Goal: Register for event/course

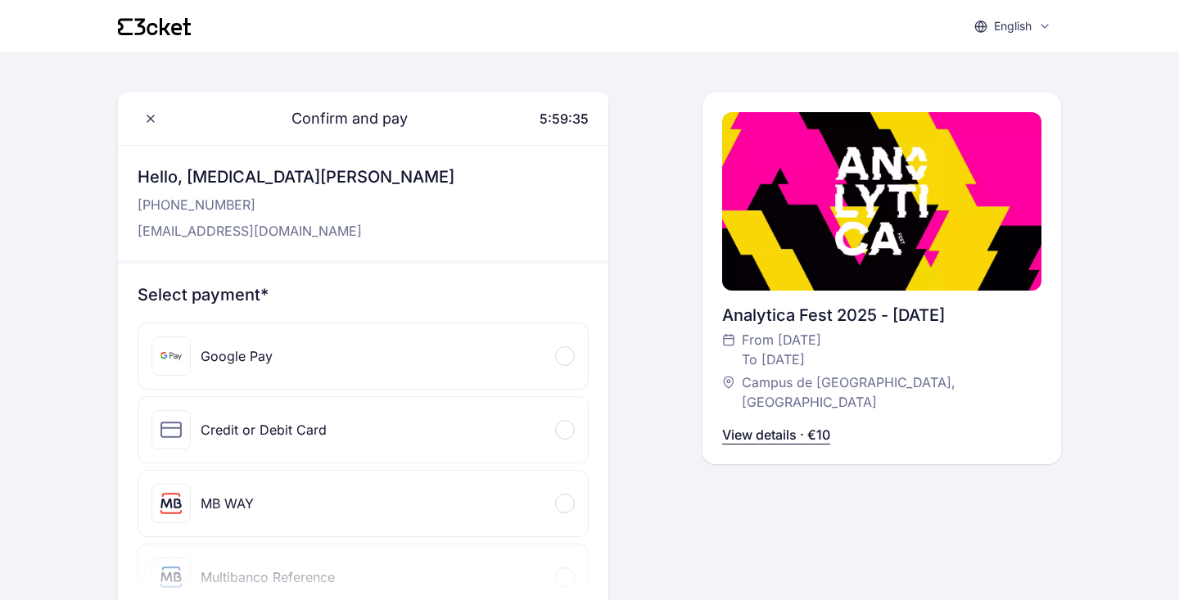
scroll to position [518, 0]
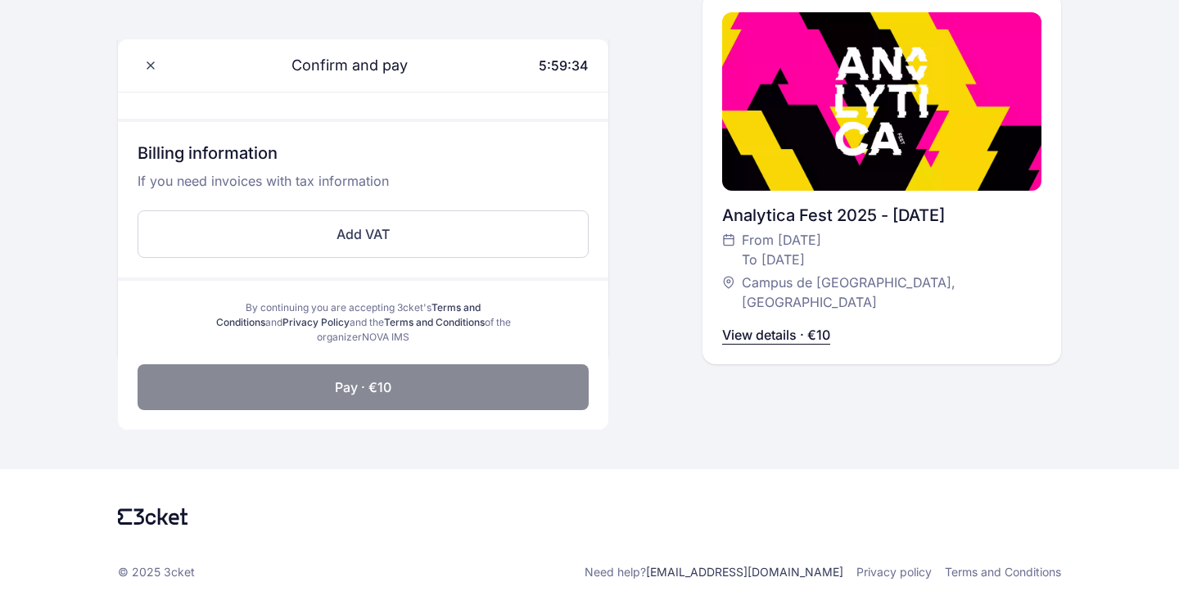
click at [785, 342] on p "View details · €10" at bounding box center [776, 335] width 108 height 20
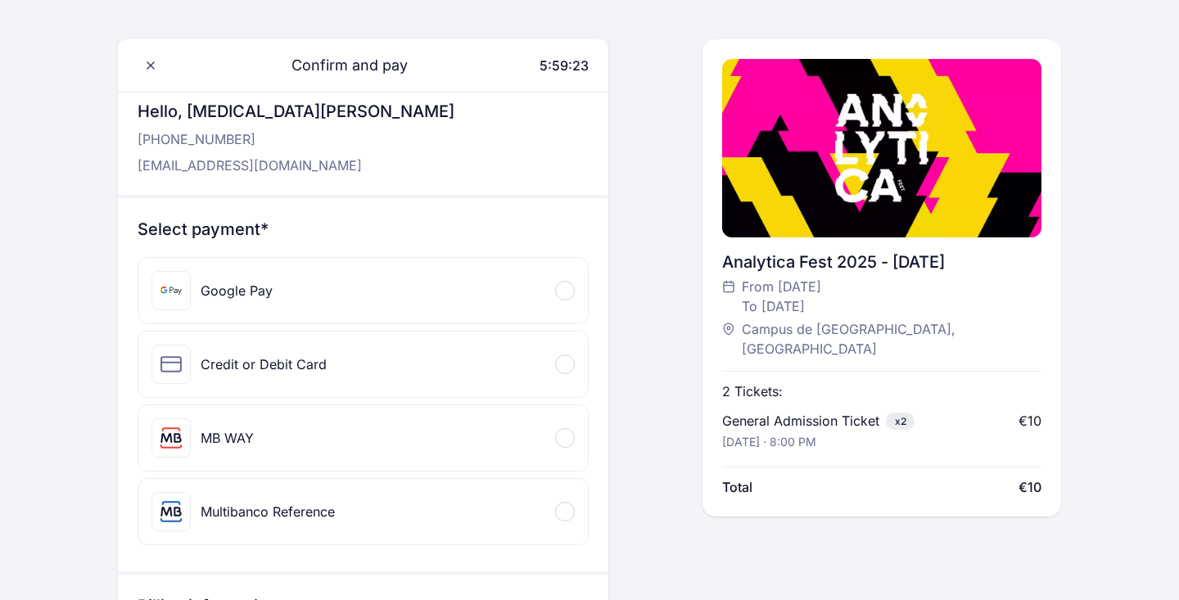
scroll to position [0, 0]
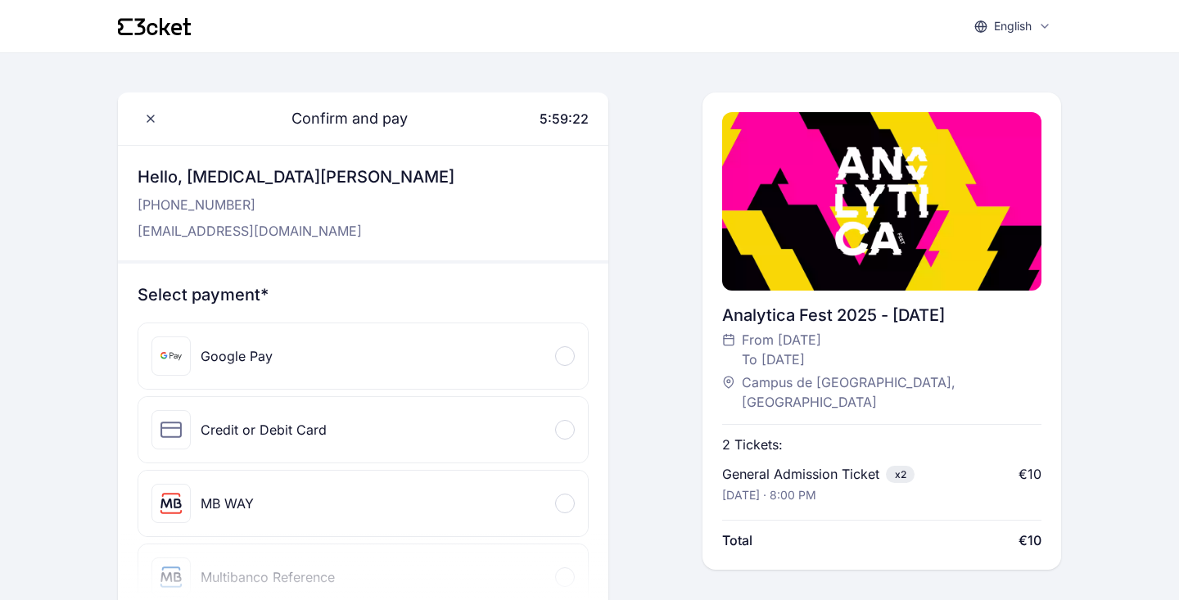
click at [137, 109] on div "Confirm and pay 5:59:22" at bounding box center [363, 119] width 491 height 52
click at [152, 115] on icon at bounding box center [150, 118] width 7 height 7
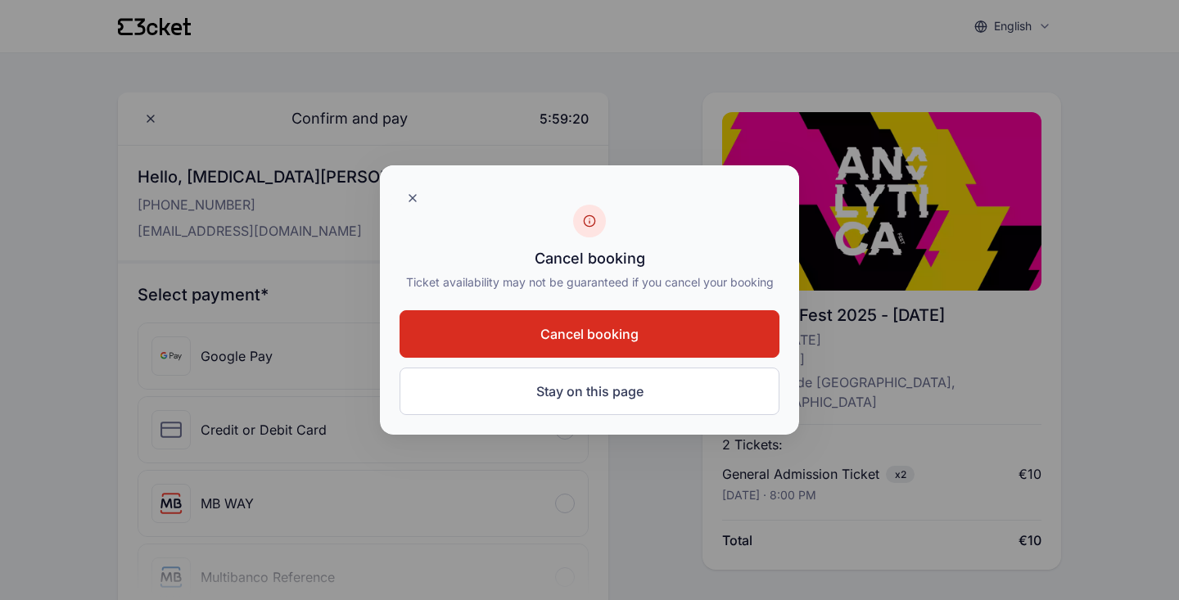
click at [658, 319] on button "Cancel booking" at bounding box center [590, 334] width 380 height 48
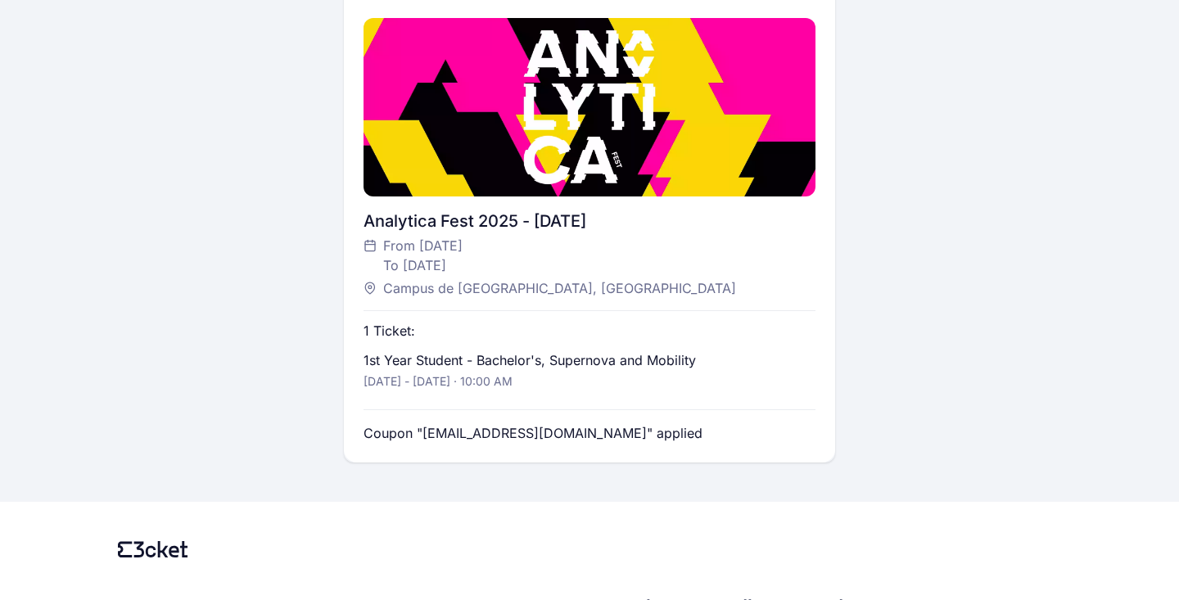
scroll to position [395, 0]
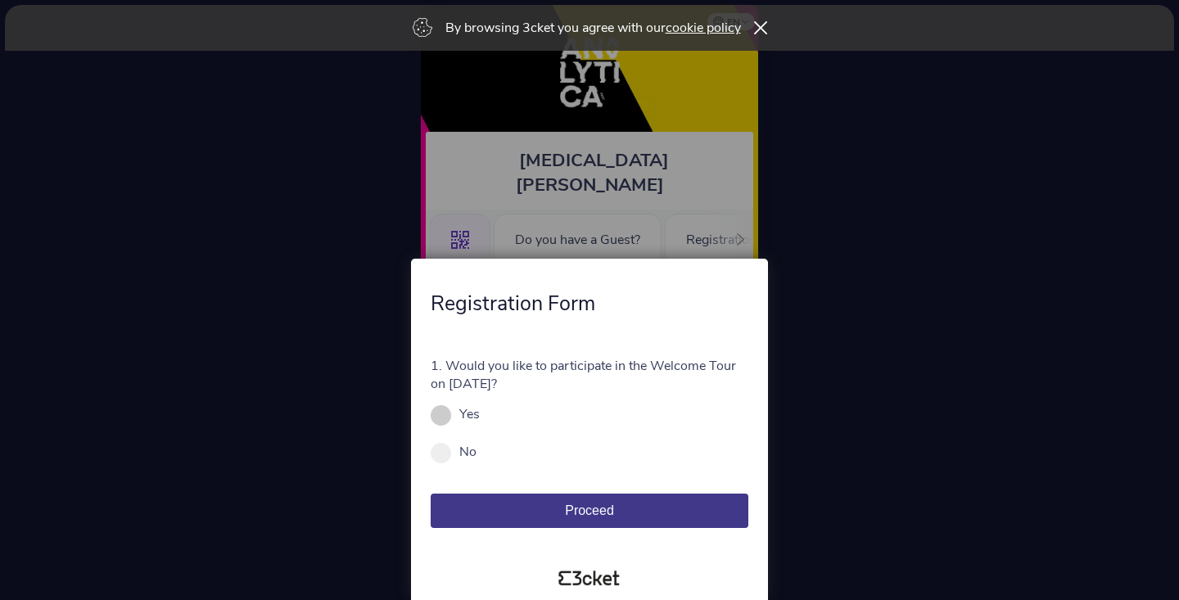
click at [473, 418] on label "Yes" at bounding box center [469, 414] width 20 height 18
click at [480, 418] on input "Yes" at bounding box center [489, 423] width 18 height 18
radio input "true"
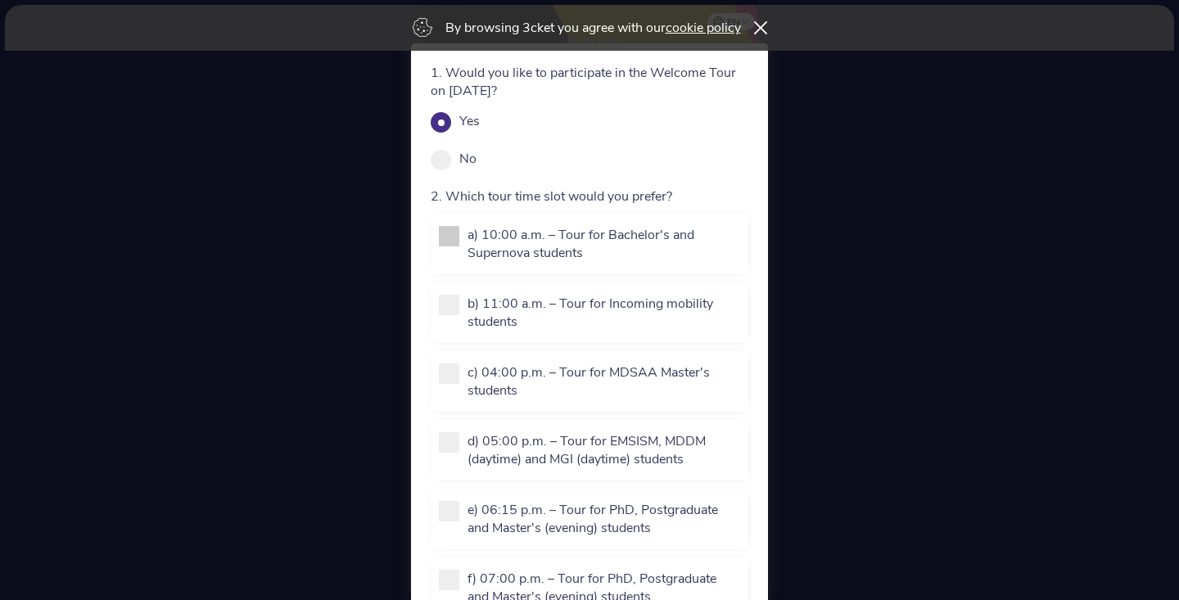
scroll to position [79, 0]
click at [572, 238] on p "a) 10:00 a.m. – Tour for Bachelor's and Supernova students" at bounding box center [604, 243] width 273 height 36
click at [486, 269] on input "a) 10:00 a.m. – Tour for Bachelor's and Supernova students" at bounding box center [477, 278] width 18 height 18
checkbox input "true"
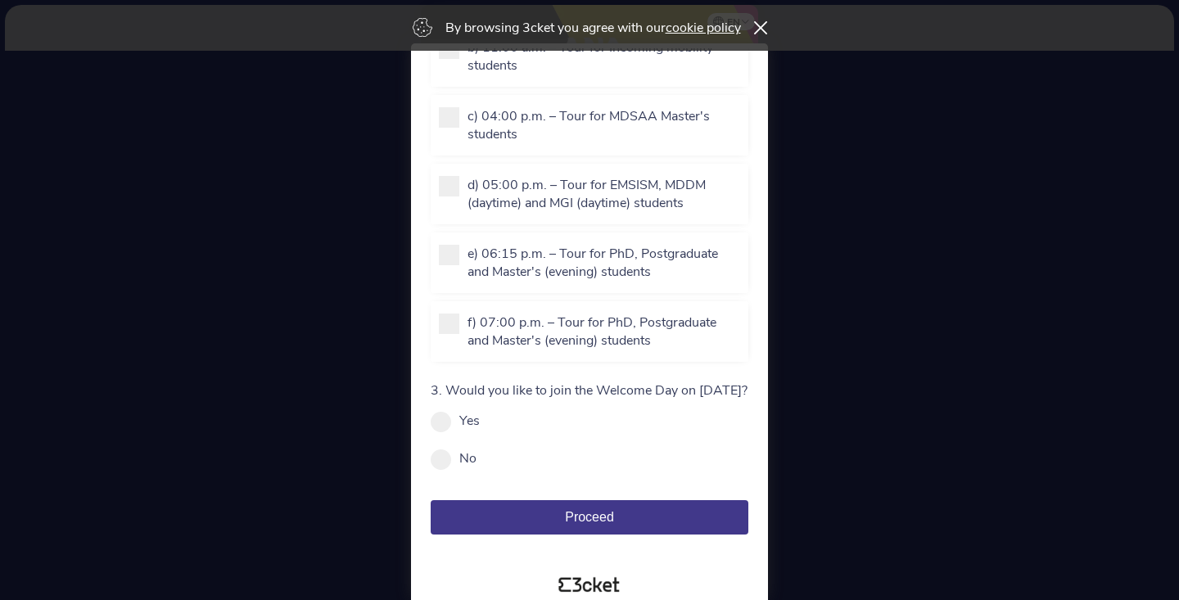
scroll to position [351, 0]
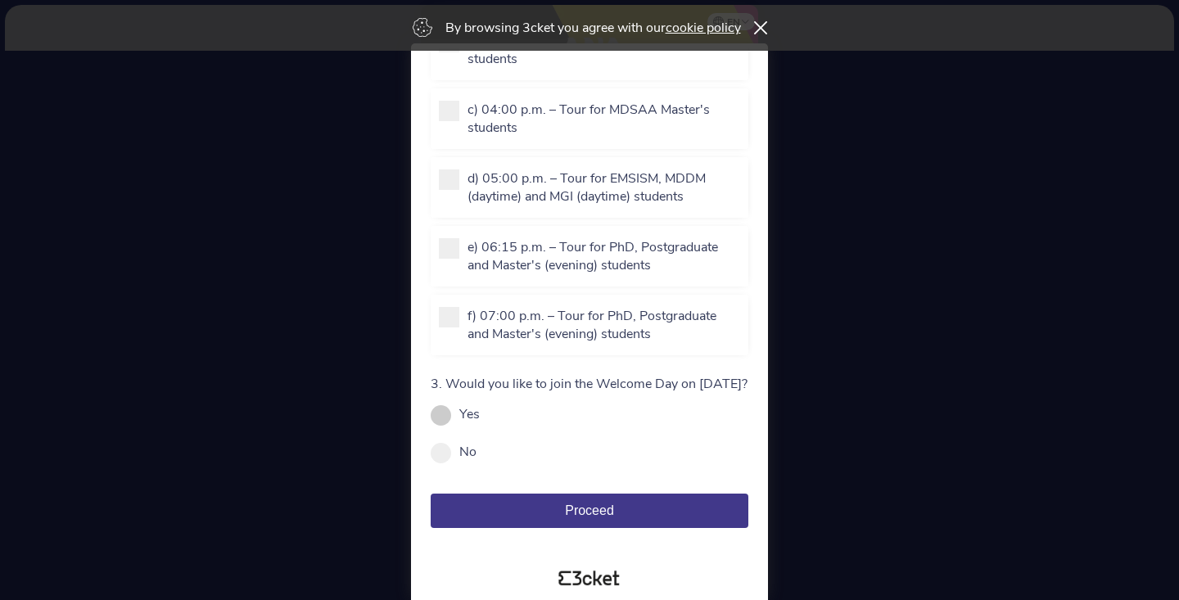
click at [468, 405] on label "Yes" at bounding box center [469, 414] width 20 height 18
click at [480, 414] on input "Yes" at bounding box center [489, 423] width 18 height 18
radio input "true"
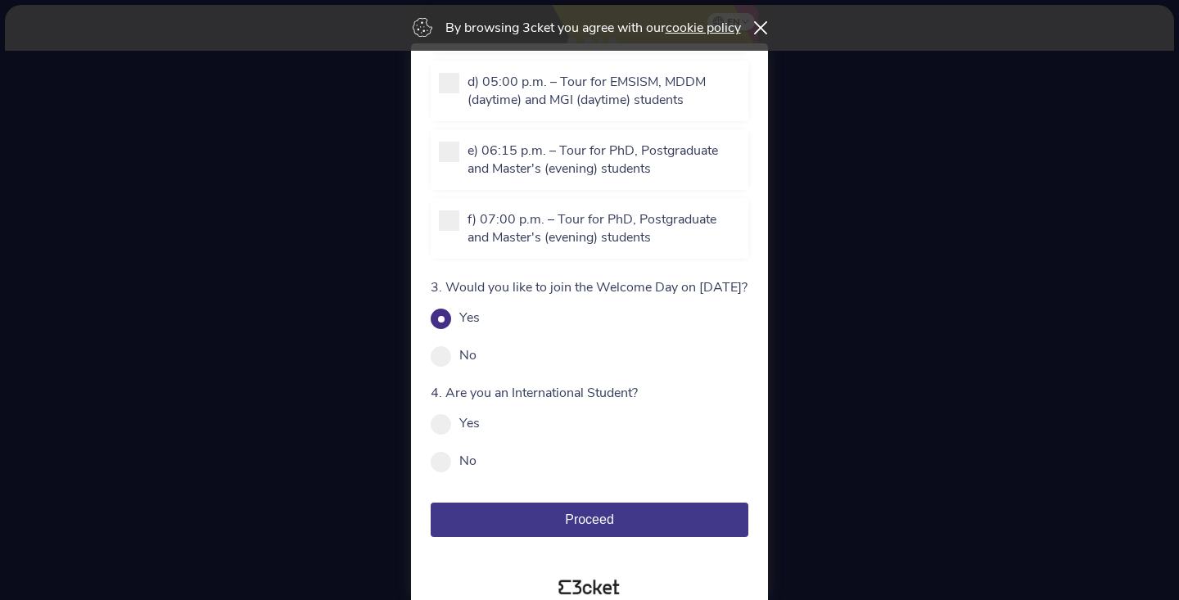
scroll to position [455, 0]
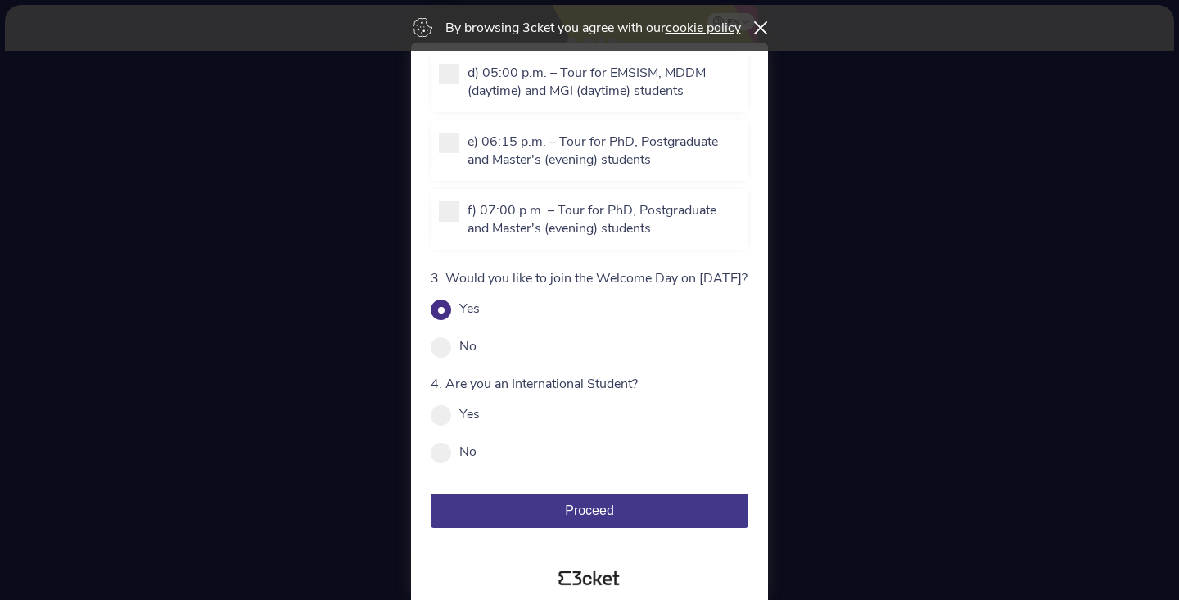
click at [469, 427] on div "4. Are you an International Student? Yes No Mandatory field" at bounding box center [590, 418] width 318 height 86
click at [469, 419] on label "Yes" at bounding box center [469, 414] width 20 height 18
click at [480, 419] on input "Yes" at bounding box center [489, 423] width 18 height 18
radio input "true"
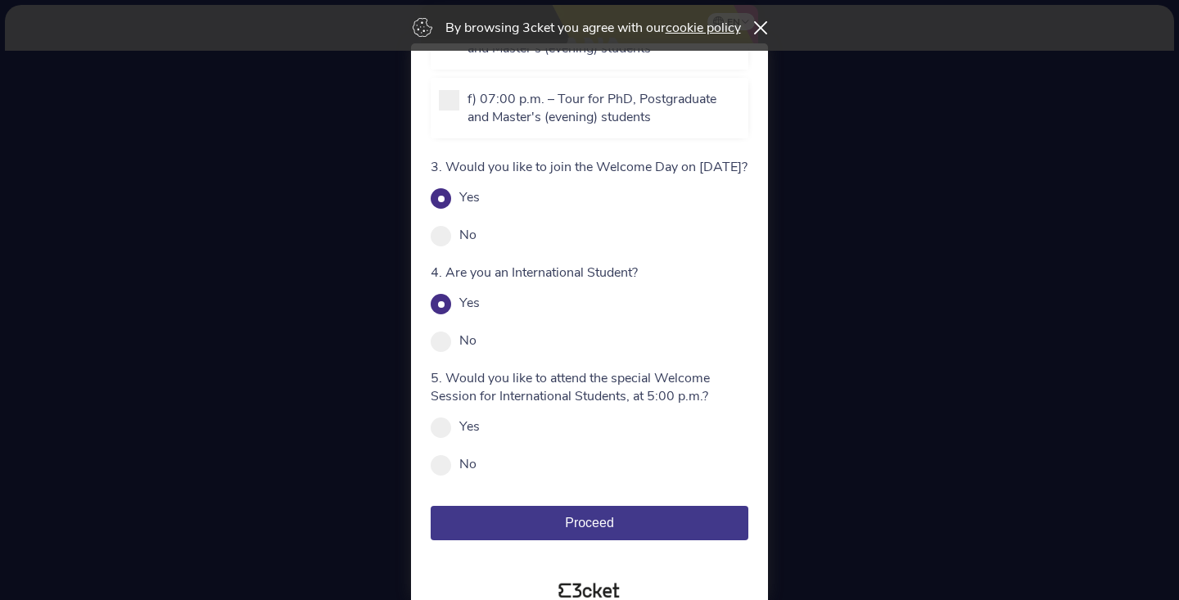
scroll to position [567, 0]
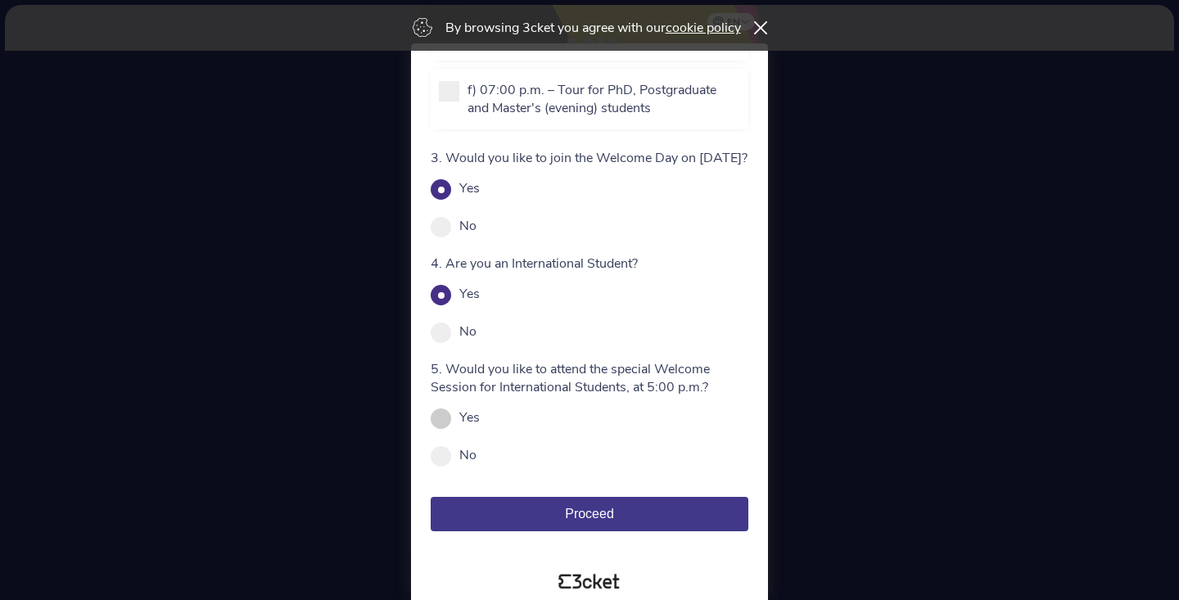
click at [465, 427] on label "Yes" at bounding box center [469, 418] width 20 height 18
click at [480, 428] on input "Yes" at bounding box center [489, 426] width 18 height 18
radio input "true"
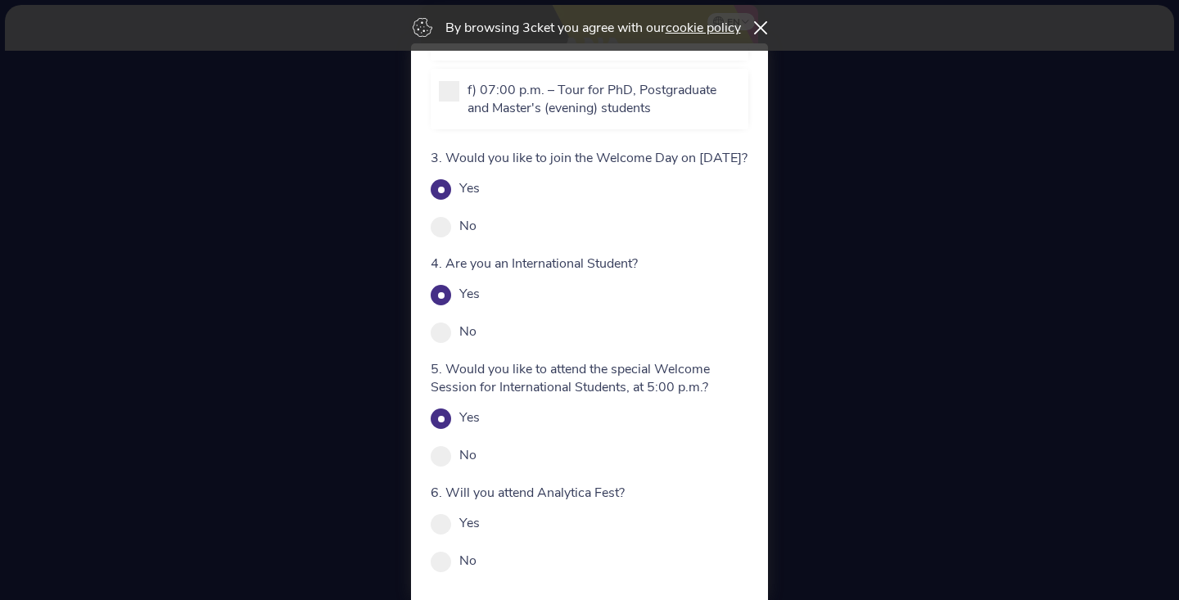
scroll to position [681, 0]
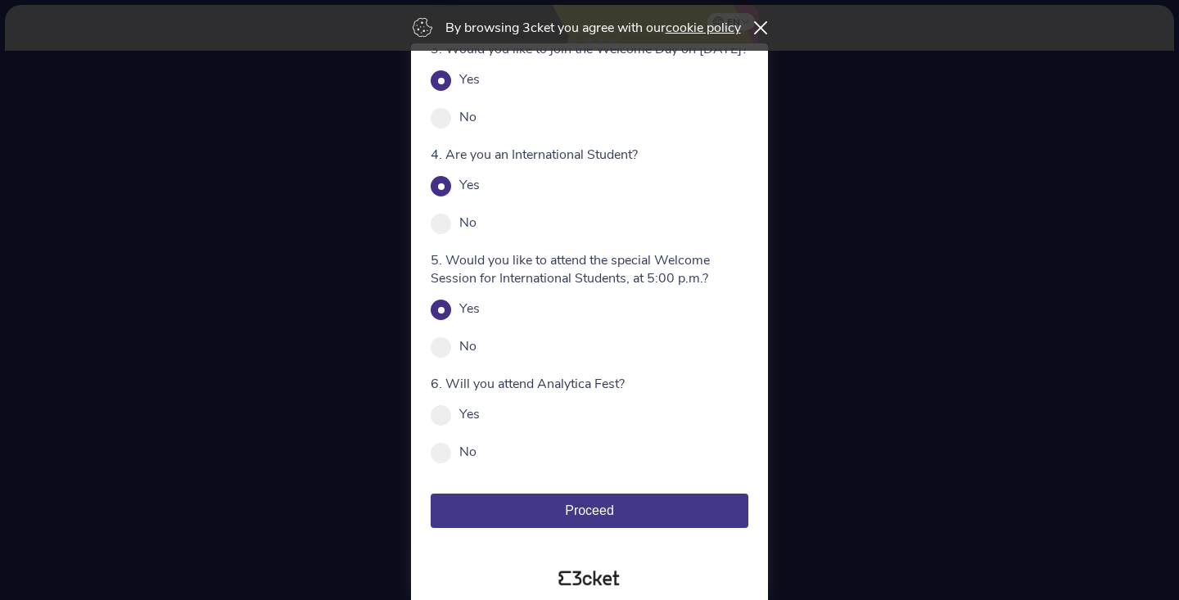
click at [461, 423] on div "6. Will you attend Analytica Fest? Yes No Mandatory field" at bounding box center [590, 418] width 318 height 86
click at [462, 418] on label "Yes" at bounding box center [469, 414] width 20 height 18
click at [480, 418] on input "Yes" at bounding box center [489, 423] width 18 height 18
radio input "true"
click at [572, 506] on span "Proceed" at bounding box center [589, 511] width 49 height 14
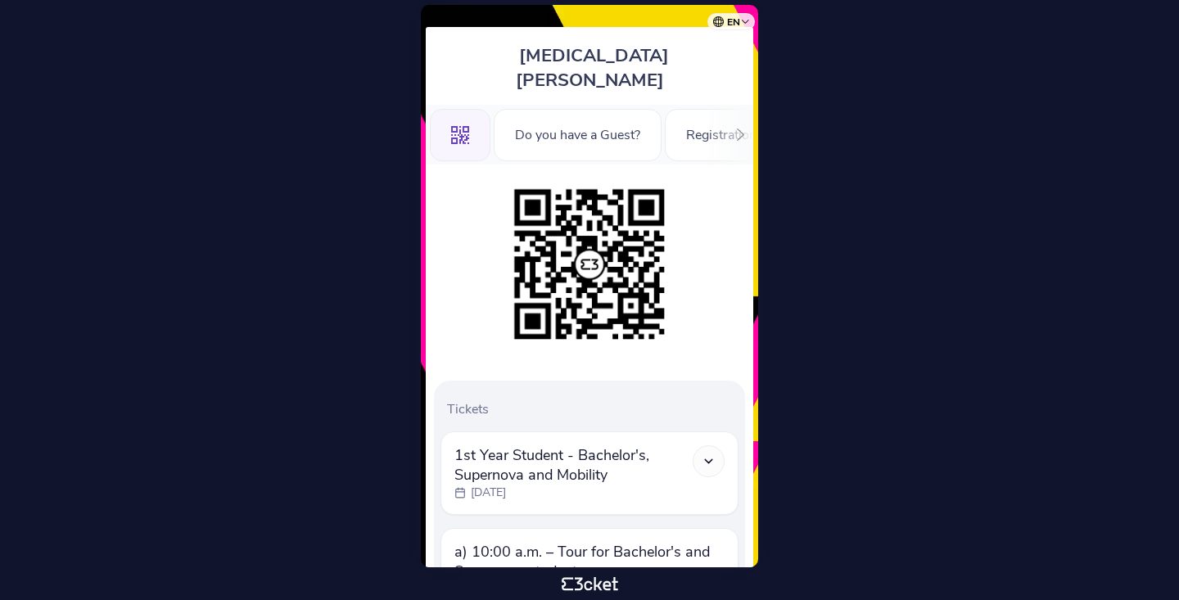
scroll to position [109, 0]
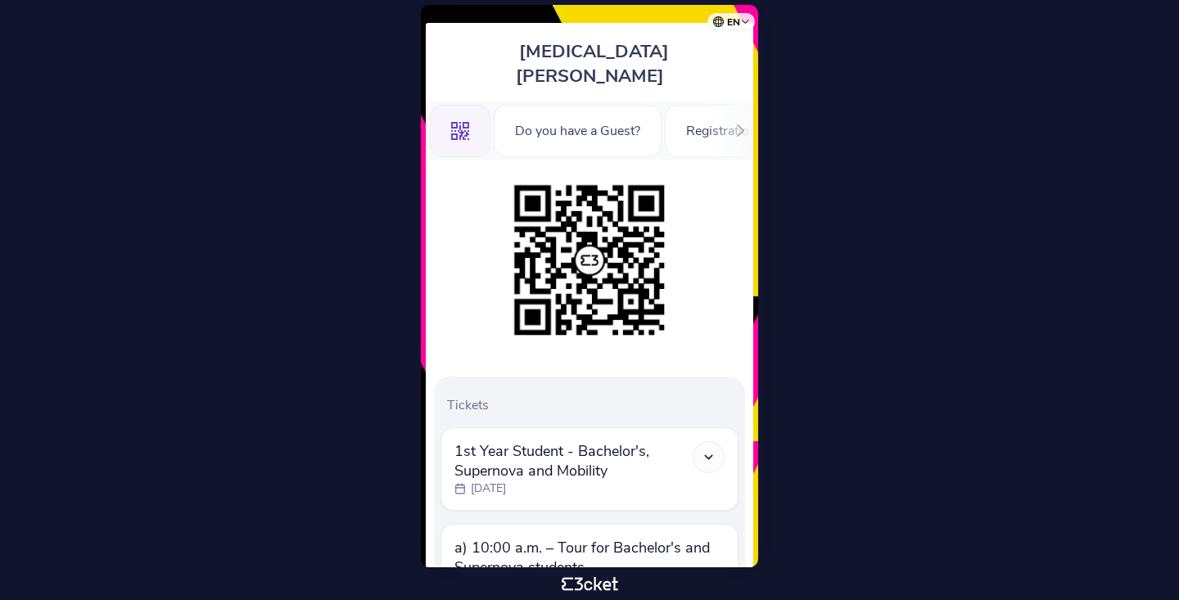
click at [740, 124] on icon at bounding box center [741, 130] width 12 height 12
click at [442, 124] on icon at bounding box center [438, 130] width 12 height 12
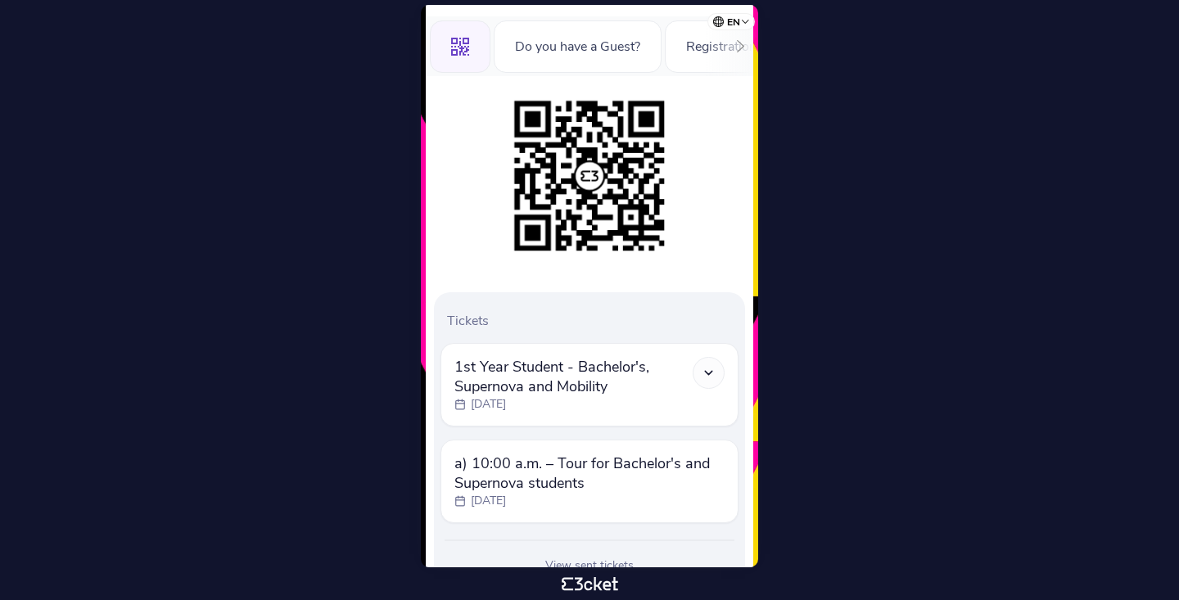
scroll to position [233, 0]
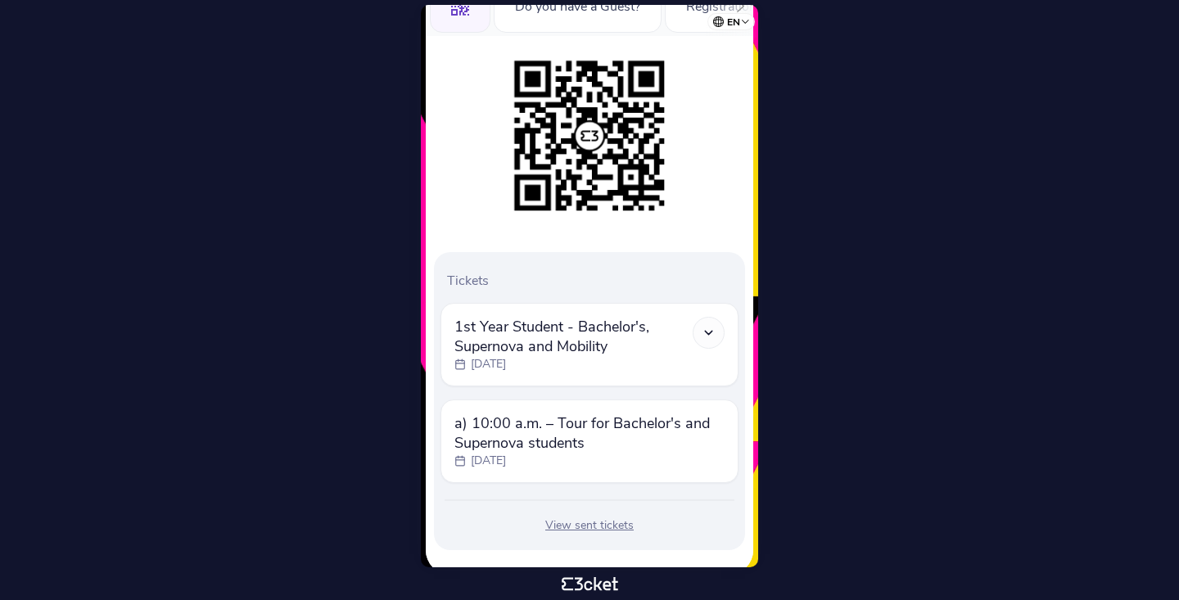
click at [708, 326] on icon at bounding box center [709, 333] width 14 height 14
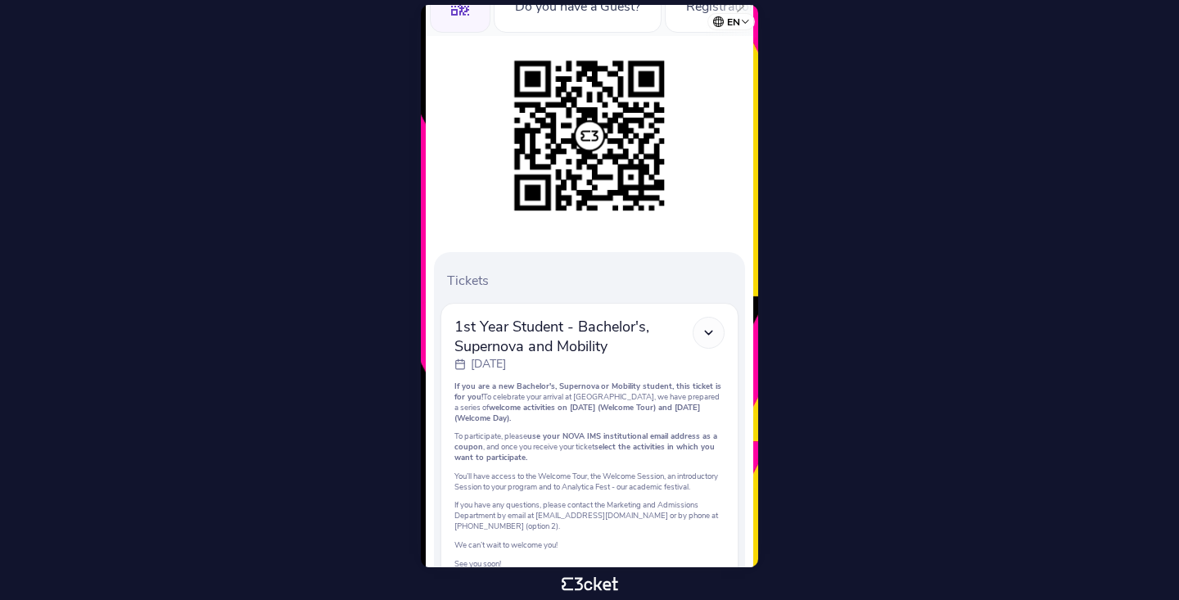
click at [708, 326] on icon at bounding box center [709, 333] width 14 height 14
click at [708, 331] on polyline at bounding box center [708, 332] width 7 height 3
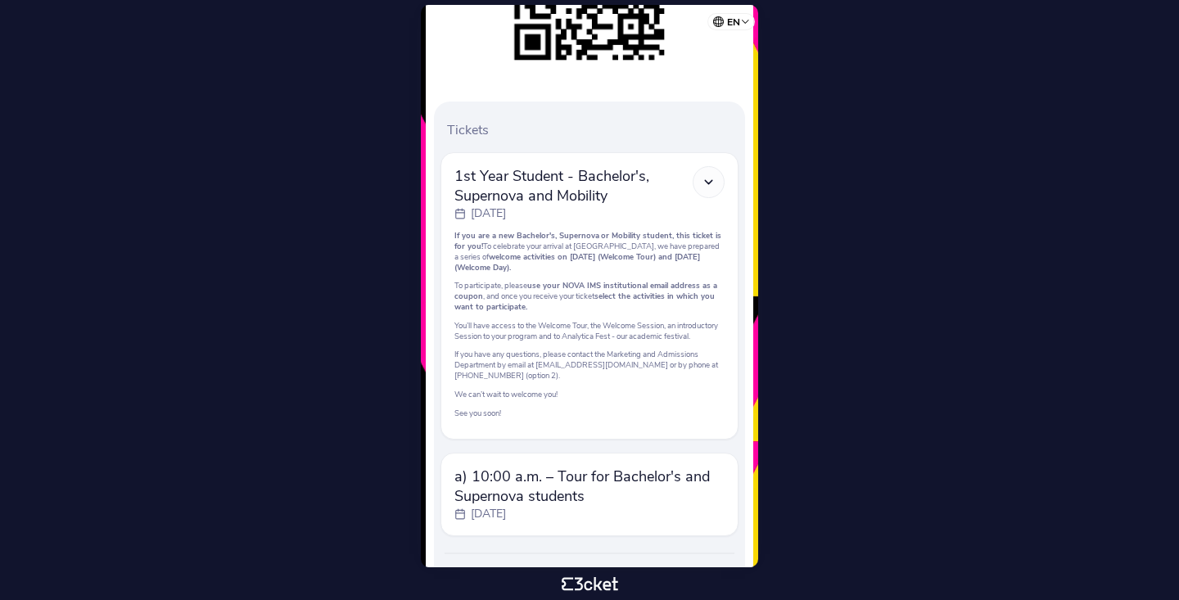
scroll to position [448, 0]
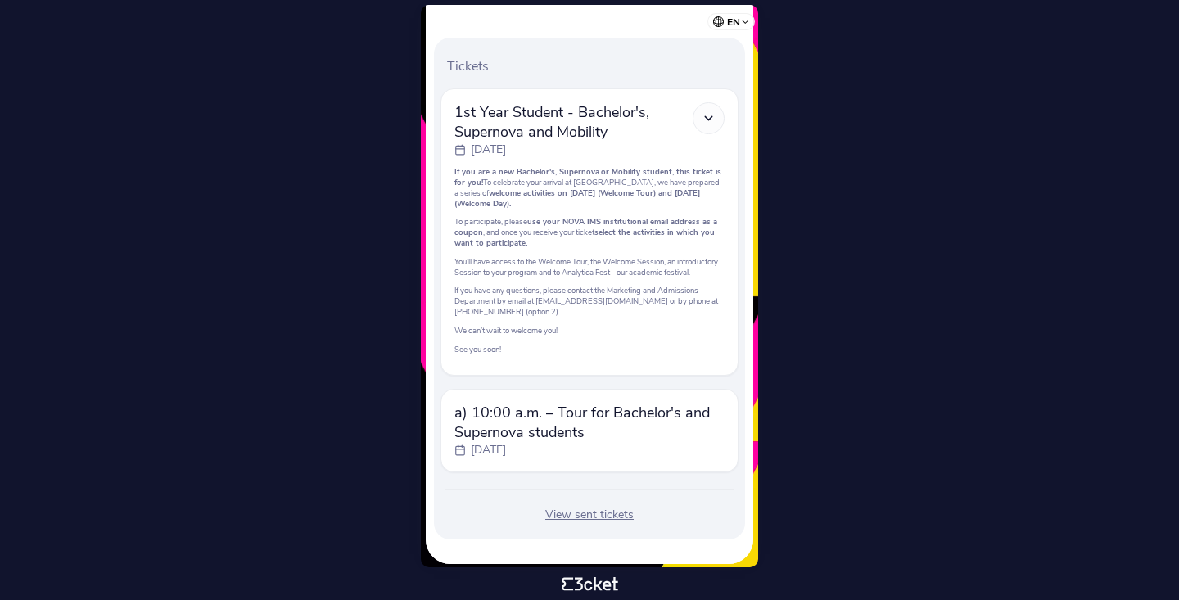
click at [642, 409] on span "a) 10:00 a.m. – Tour for Bachelor's and Supernova students" at bounding box center [590, 422] width 270 height 39
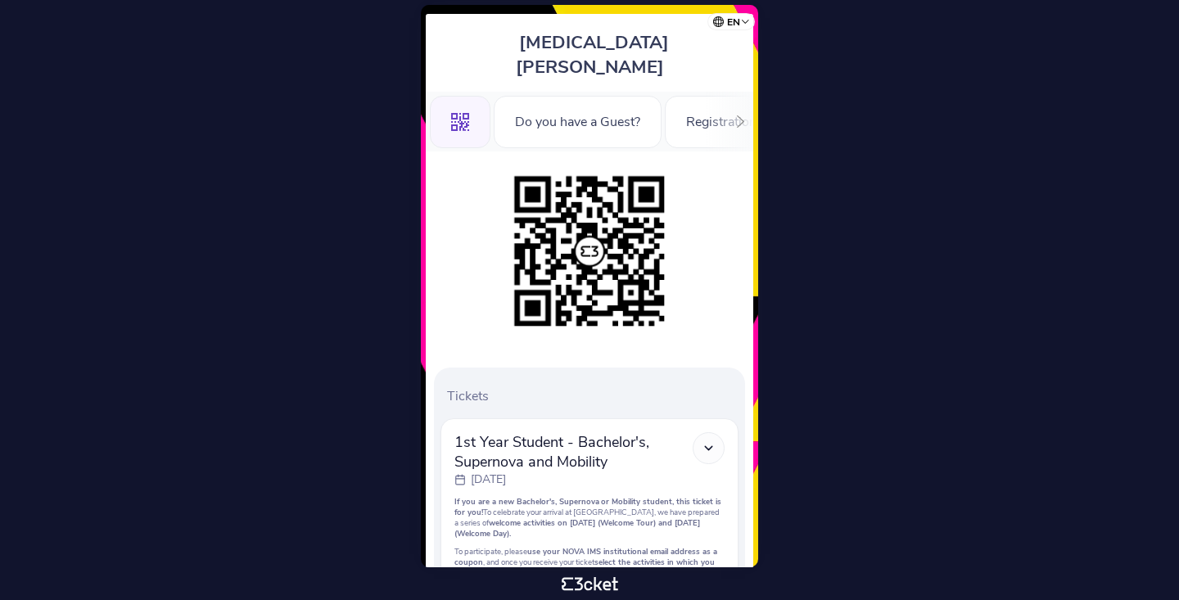
scroll to position [81, 0]
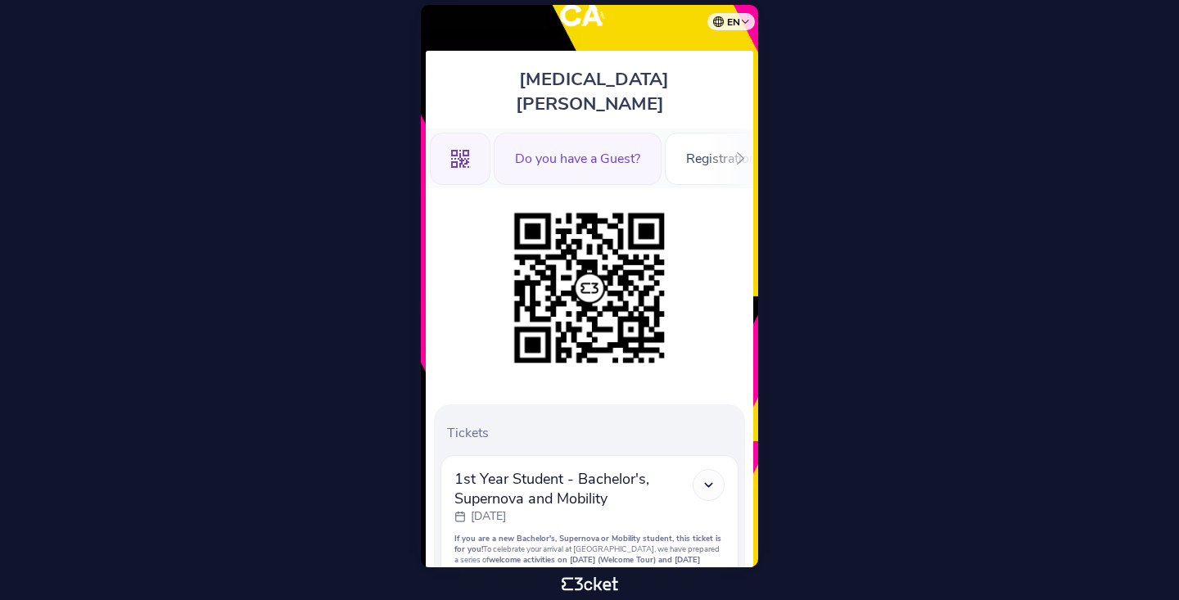
click at [586, 142] on div "Do you have a Guest?" at bounding box center [578, 159] width 168 height 52
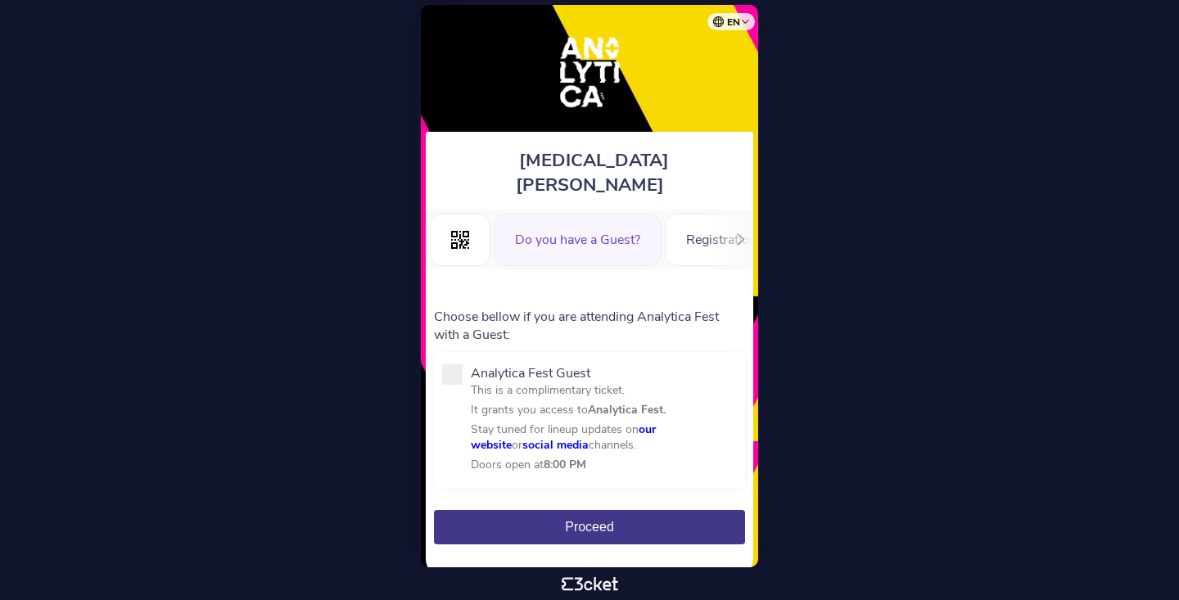
scroll to position [5, 0]
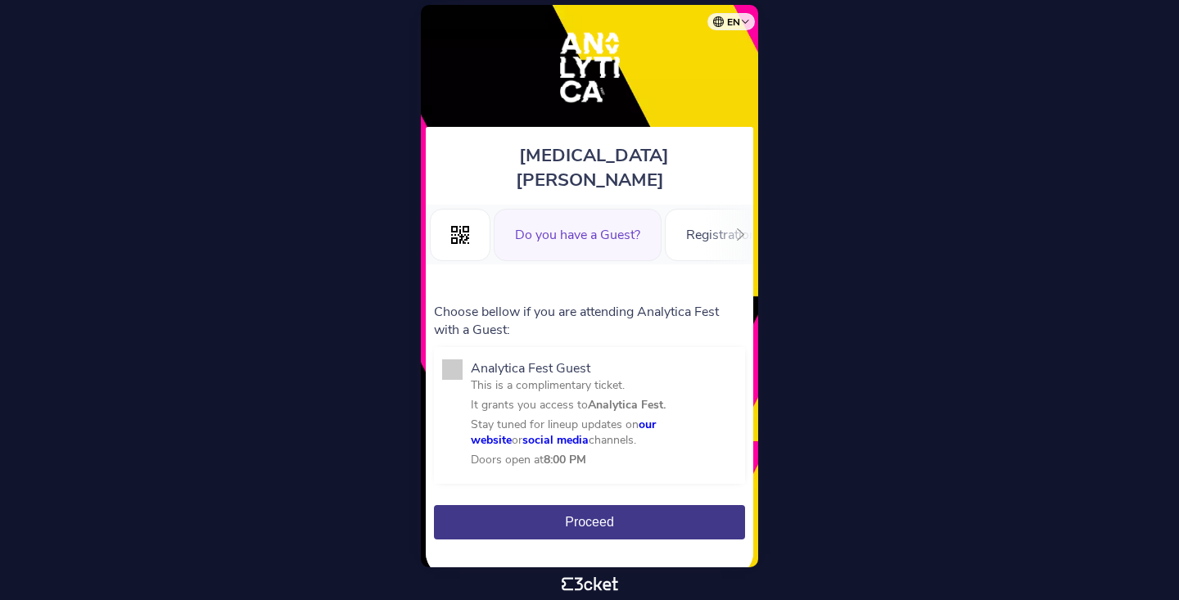
click at [456, 360] on span at bounding box center [452, 370] width 20 height 20
click at [471, 480] on input "Analytica Fest Guest This is a complimentary ticket. It grants you access to An…" at bounding box center [480, 489] width 18 height 18
checkbox input "true"
click at [524, 505] on button "Proceed" at bounding box center [589, 522] width 311 height 34
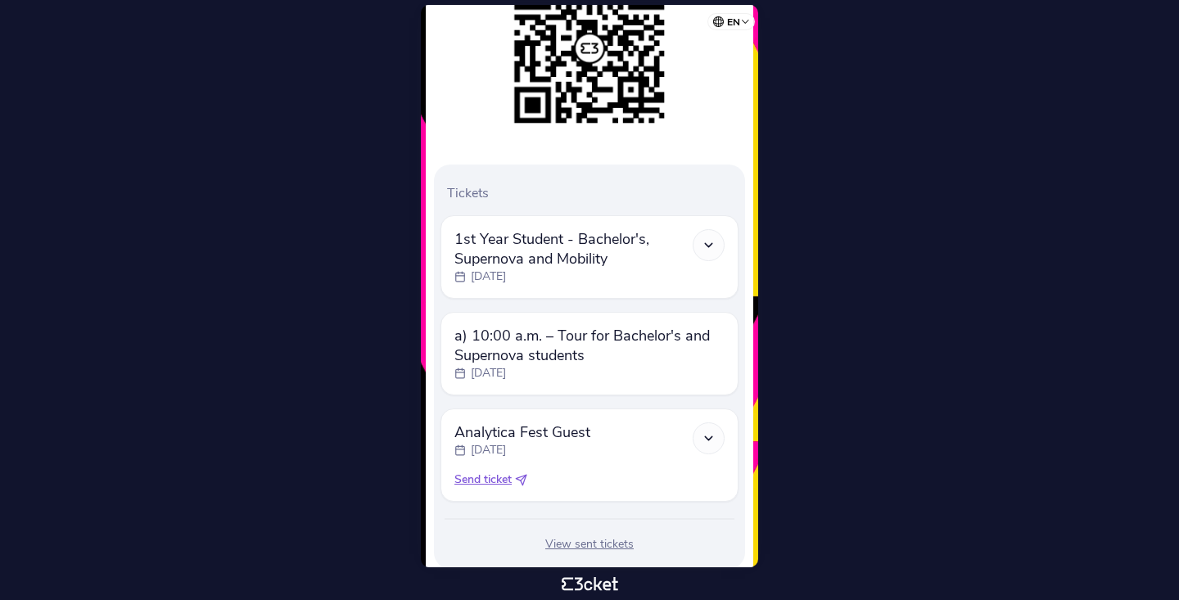
scroll to position [341, 0]
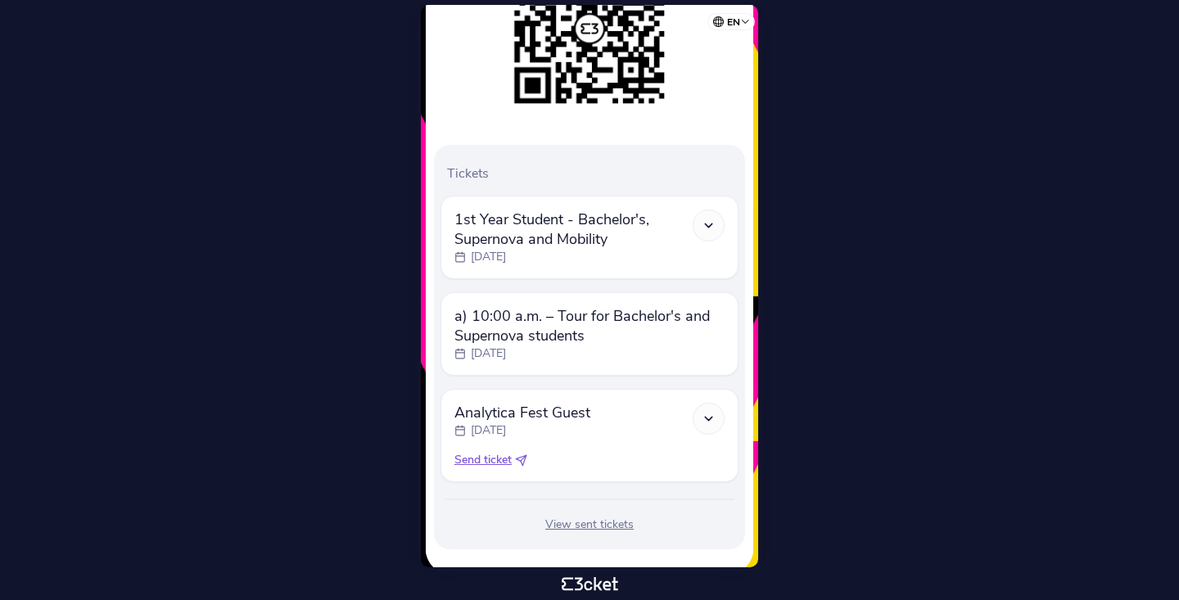
click at [495, 452] on span "Send ticket" at bounding box center [483, 460] width 57 height 16
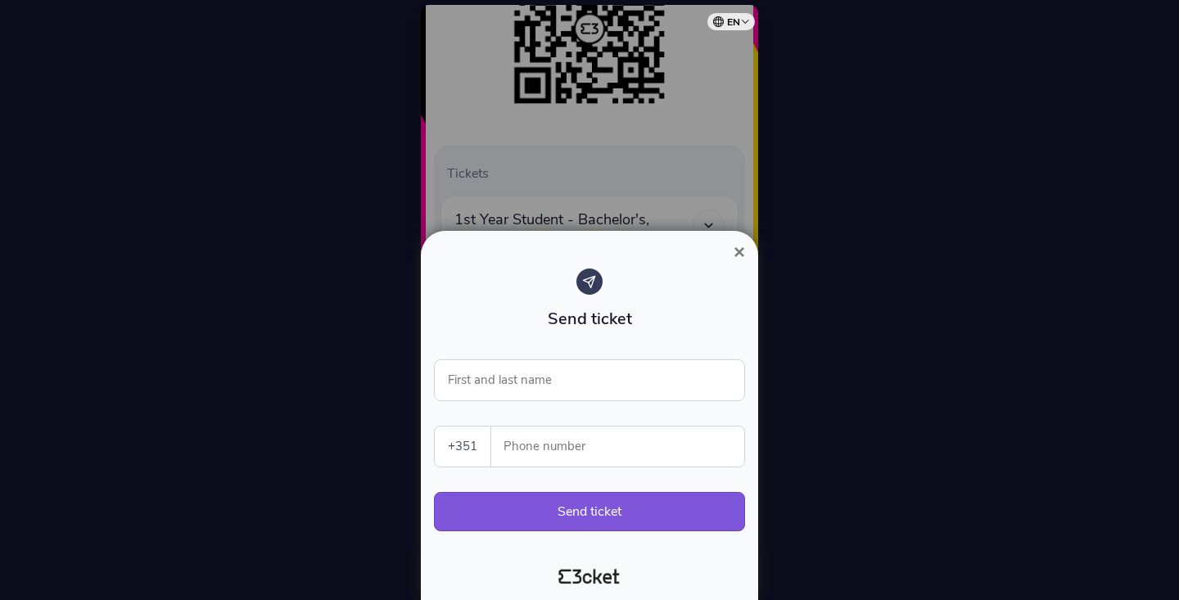
click at [725, 251] on button "×" at bounding box center [740, 252] width 38 height 20
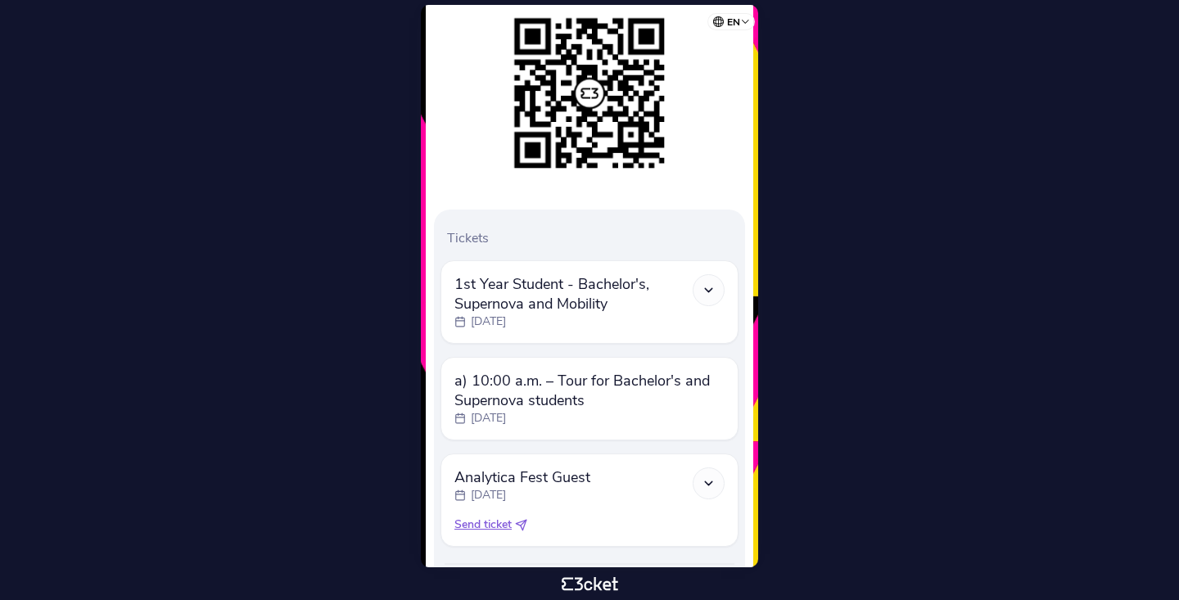
scroll to position [0, 0]
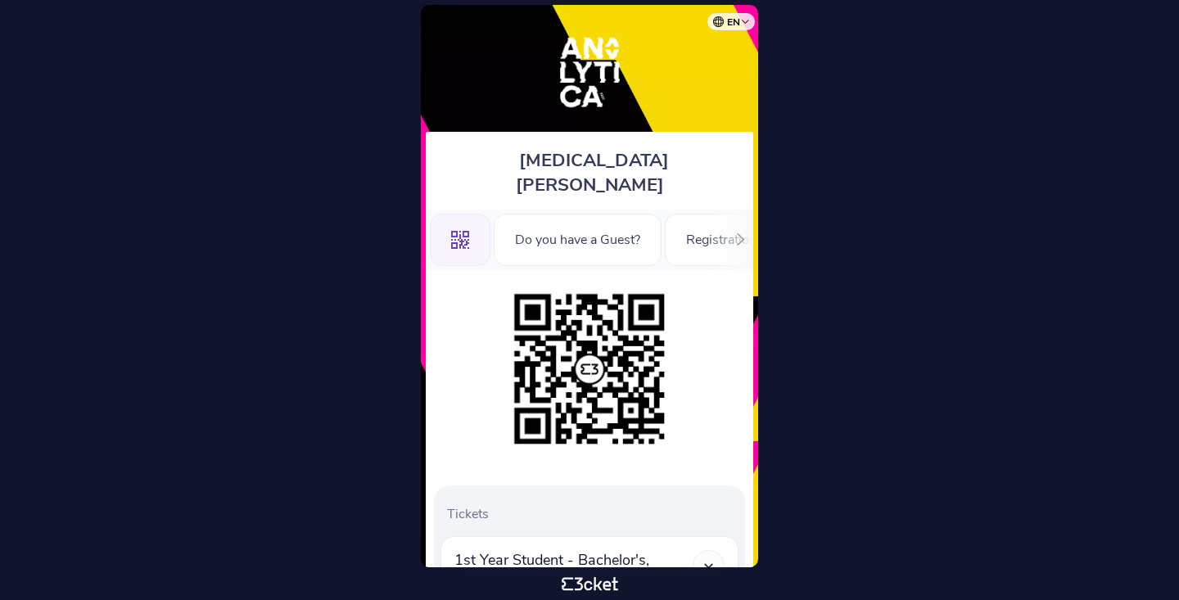
click at [742, 233] on icon at bounding box center [741, 239] width 12 height 12
click at [503, 228] on div "Registration Form" at bounding box center [451, 240] width 147 height 52
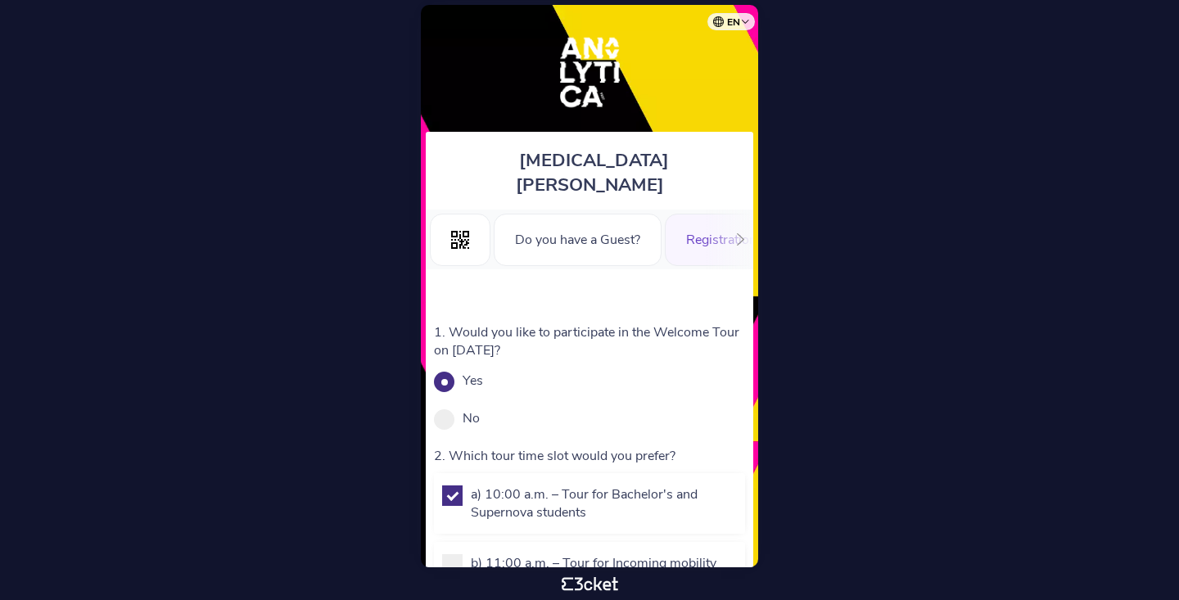
click at [738, 233] on icon at bounding box center [741, 239] width 12 height 12
click at [667, 216] on div "Information" at bounding box center [695, 240] width 110 height 52
